Goal: Task Accomplishment & Management: Use online tool/utility

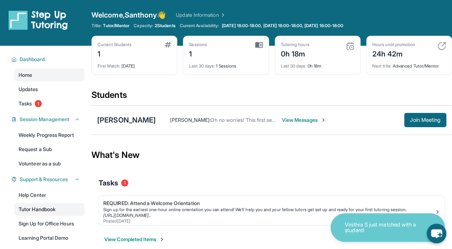
click at [46, 211] on link "Tutor Handbook" at bounding box center [49, 209] width 70 height 13
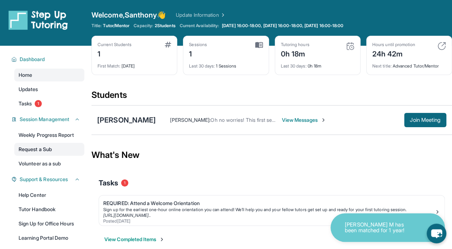
click at [46, 145] on link "Request a Sub" at bounding box center [49, 149] width 70 height 13
